Goal: Task Accomplishment & Management: Use online tool/utility

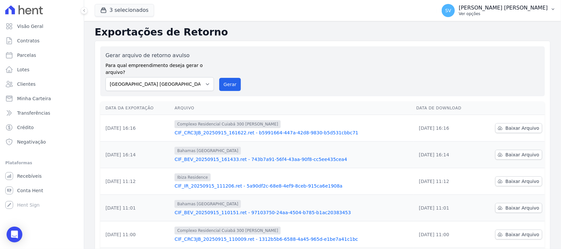
click at [496, 5] on p "[PERSON_NAME]" at bounding box center [503, 8] width 89 height 7
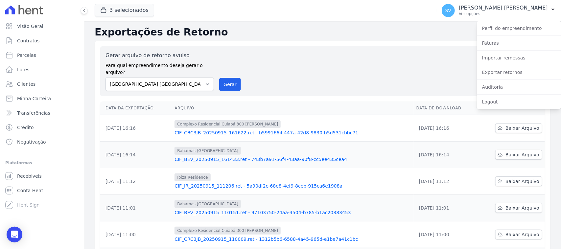
drag, startPoint x: 300, startPoint y: 62, endPoint x: 168, endPoint y: 85, distance: 134.1
click at [293, 62] on div "Gerar arquivo de retorno avulso Para qual empreendimento deseja gerar o arquivo…" at bounding box center [323, 71] width 434 height 39
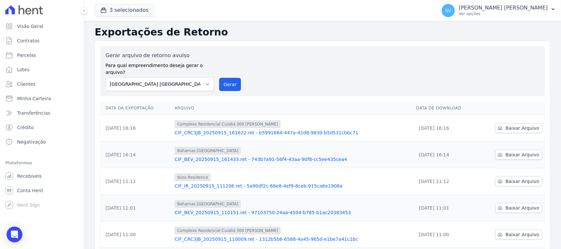
click at [231, 78] on button "Gerar" at bounding box center [230, 84] width 22 height 13
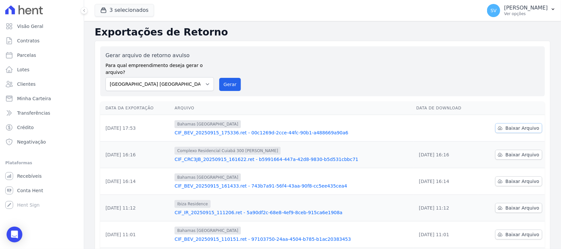
click at [512, 125] on span "Baixar Arquivo" at bounding box center [523, 128] width 34 height 7
click at [168, 77] on select "[GEOGRAPHIC_DATA] COMPLEXO RESIDENCIAL [GEOGRAPHIC_DATA] 300 - [GEOGRAPHIC_DATA…" at bounding box center [160, 84] width 109 height 14
select select "a999329b-d322-46c5-b2df-9163b092fb9b"
click at [106, 77] on select "[GEOGRAPHIC_DATA] COMPLEXO RESIDENCIAL [GEOGRAPHIC_DATA] 300 - [GEOGRAPHIC_DATA…" at bounding box center [160, 84] width 109 height 14
drag, startPoint x: 220, startPoint y: 76, endPoint x: 307, endPoint y: 57, distance: 88.6
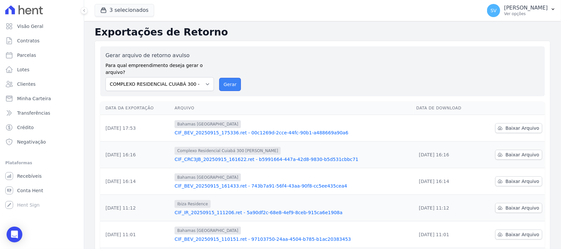
click at [220, 78] on button "Gerar" at bounding box center [230, 84] width 22 height 13
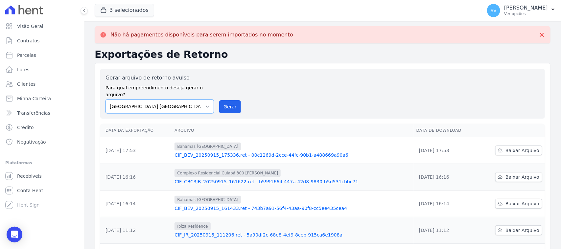
click at [193, 104] on select "[GEOGRAPHIC_DATA] COMPLEXO RESIDENCIAL [GEOGRAPHIC_DATA] 300 - [GEOGRAPHIC_DATA…" at bounding box center [160, 107] width 109 height 14
select select "73a372cd-5640-41c8-aaea-11bd74619c10"
click at [106, 100] on select "[GEOGRAPHIC_DATA] COMPLEXO RESIDENCIAL [GEOGRAPHIC_DATA] 300 - [GEOGRAPHIC_DATA…" at bounding box center [160, 107] width 109 height 14
drag, startPoint x: 219, startPoint y: 96, endPoint x: 308, endPoint y: 57, distance: 97.5
click at [219, 100] on button "Gerar" at bounding box center [230, 106] width 22 height 13
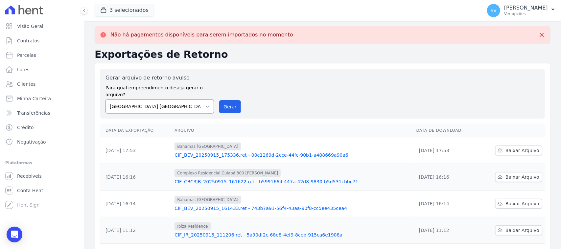
click at [164, 102] on select "[GEOGRAPHIC_DATA] COMPLEXO RESIDENCIAL [GEOGRAPHIC_DATA] 300 - [GEOGRAPHIC_DATA…" at bounding box center [160, 107] width 109 height 14
select select "a999329b-d322-46c5-b2df-9163b092fb9b"
click at [106, 100] on select "[GEOGRAPHIC_DATA] COMPLEXO RESIDENCIAL [GEOGRAPHIC_DATA] 300 - [GEOGRAPHIC_DATA…" at bounding box center [160, 107] width 109 height 14
click at [229, 100] on button "Gerar" at bounding box center [230, 106] width 22 height 13
click at [328, 61] on div "Exportações de Retorno Gerar arquivo de retorno avulso Para qual empreendimento…" at bounding box center [323, 241] width 456 height 384
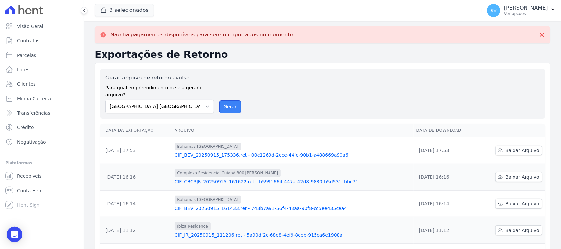
click at [224, 105] on button "Gerar" at bounding box center [230, 106] width 22 height 13
click at [264, 80] on div "Gerar arquivo de retorno avulso Para qual empreendimento deseja gerar o arquivo…" at bounding box center [323, 93] width 434 height 39
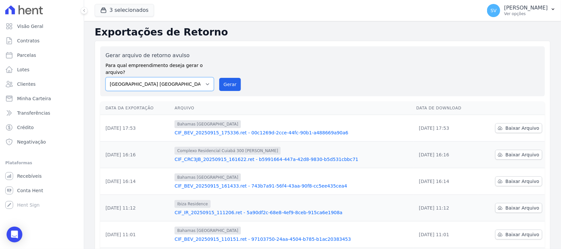
click at [193, 78] on select "BAHAMAS EAST VILLAGE COMPLEXO RESIDENCIAL CUIABÁ 300 - JOÃO DE BARRO IBIZA RESI…" at bounding box center [160, 84] width 109 height 14
select select "a999329b-d322-46c5-b2df-9163b092fb9b"
click at [106, 77] on select "BAHAMAS EAST VILLAGE COMPLEXO RESIDENCIAL CUIABÁ 300 - JOÃO DE BARRO IBIZA RESI…" at bounding box center [160, 84] width 109 height 14
click at [231, 78] on button "Gerar" at bounding box center [230, 84] width 22 height 13
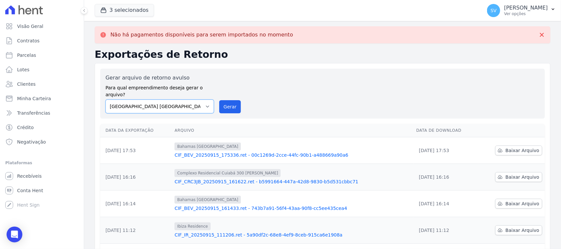
click at [132, 106] on select "BAHAMAS EAST VILLAGE COMPLEXO RESIDENCIAL CUIABÁ 300 - JOÃO DE BARRO IBIZA RESI…" at bounding box center [160, 107] width 109 height 14
select select "a999329b-d322-46c5-b2df-9163b092fb9b"
click at [106, 100] on select "BAHAMAS EAST VILLAGE COMPLEXO RESIDENCIAL CUIABÁ 300 - JOÃO DE BARRO IBIZA RESI…" at bounding box center [160, 107] width 109 height 14
click at [224, 101] on button "Gerar" at bounding box center [230, 106] width 22 height 13
click at [204, 104] on select "BAHAMAS EAST VILLAGE COMPLEXO RESIDENCIAL CUIABÁ 300 - JOÃO DE BARRO IBIZA RESI…" at bounding box center [160, 107] width 109 height 14
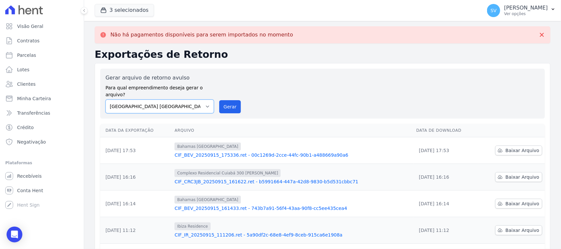
select select "73a372cd-5640-41c8-aaea-11bd74619c10"
click at [106, 100] on select "BAHAMAS EAST VILLAGE COMPLEXO RESIDENCIAL CUIABÁ 300 - JOÃO DE BARRO IBIZA RESI…" at bounding box center [160, 107] width 109 height 14
drag, startPoint x: 232, startPoint y: 102, endPoint x: 309, endPoint y: 68, distance: 84.2
click at [232, 102] on button "Gerar" at bounding box center [230, 106] width 22 height 13
click at [290, 100] on div "Gerar arquivo de retorno avulso Para qual empreendimento deseja gerar o arquivo…" at bounding box center [323, 93] width 434 height 39
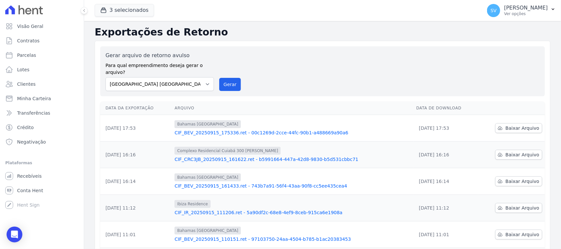
click at [298, 80] on div "Gerar arquivo de retorno avulso Para qual empreendimento deseja gerar o arquivo…" at bounding box center [323, 71] width 434 height 39
click at [198, 81] on select "BAHAMAS EAST VILLAGE COMPLEXO RESIDENCIAL CUIABÁ 300 - JOÃO DE BARRO IBIZA RESI…" at bounding box center [160, 84] width 109 height 14
select select "a999329b-d322-46c5-b2df-9163b092fb9b"
click at [106, 77] on select "BAHAMAS EAST VILLAGE COMPLEXO RESIDENCIAL CUIABÁ 300 - JOÃO DE BARRO IBIZA RESI…" at bounding box center [160, 84] width 109 height 14
click at [230, 82] on button "Gerar" at bounding box center [230, 84] width 22 height 13
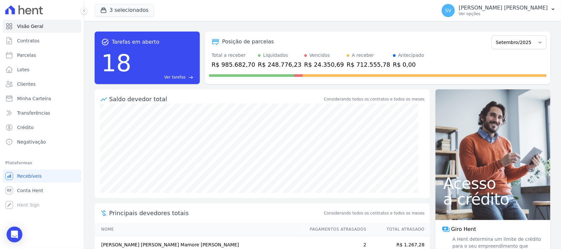
drag, startPoint x: 489, startPoint y: 13, endPoint x: 490, endPoint y: 27, distance: 13.9
click at [488, 14] on p "Ver opções" at bounding box center [503, 13] width 89 height 5
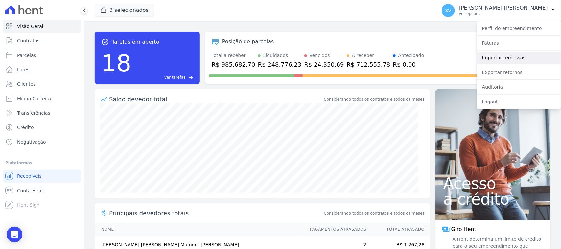
click at [502, 59] on link "Importar remessas" at bounding box center [519, 58] width 84 height 12
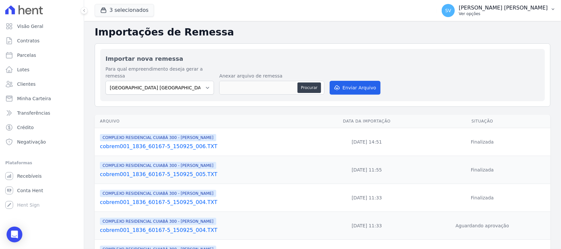
click at [487, 7] on p "[PERSON_NAME]" at bounding box center [503, 8] width 89 height 7
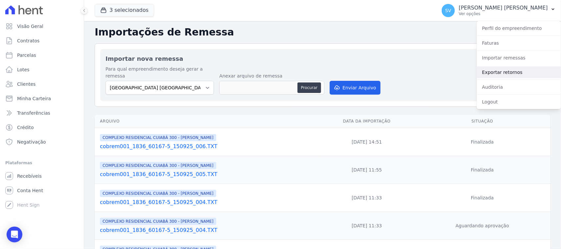
click at [504, 71] on link "Exportar retornos" at bounding box center [519, 72] width 84 height 12
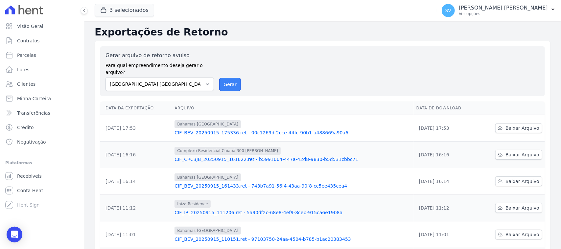
click at [224, 78] on button "Gerar" at bounding box center [230, 84] width 22 height 13
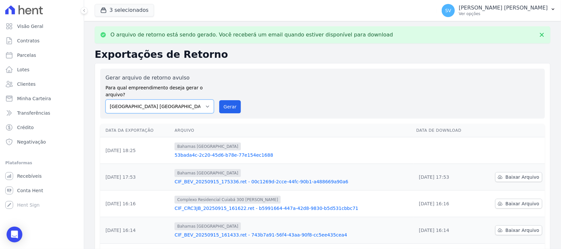
click at [183, 106] on select "[GEOGRAPHIC_DATA] COMPLEXO RESIDENCIAL [GEOGRAPHIC_DATA] 300 - [GEOGRAPHIC_DATA…" at bounding box center [160, 107] width 109 height 14
select select "73a372cd-5640-41c8-aaea-11bd74619c10"
click at [106, 100] on select "[GEOGRAPHIC_DATA] COMPLEXO RESIDENCIAL [GEOGRAPHIC_DATA] 300 - [GEOGRAPHIC_DATA…" at bounding box center [160, 107] width 109 height 14
drag, startPoint x: 231, startPoint y: 99, endPoint x: 303, endPoint y: 63, distance: 81.0
click at [231, 100] on button "Gerar" at bounding box center [230, 106] width 22 height 13
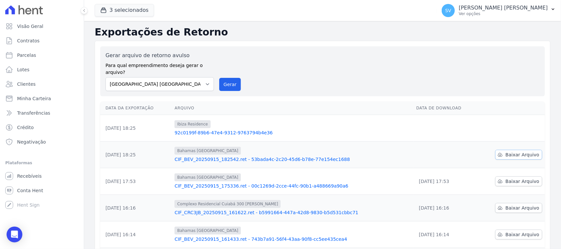
click at [525, 152] on span "Baixar Arquivo" at bounding box center [523, 155] width 34 height 7
drag, startPoint x: 535, startPoint y: 34, endPoint x: 554, endPoint y: 26, distance: 20.3
click at [535, 34] on h2 "Exportações de Retorno" at bounding box center [323, 32] width 456 height 12
click at [511, 125] on span "Baixar Arquivo" at bounding box center [523, 128] width 34 height 7
